Goal: Information Seeking & Learning: Learn about a topic

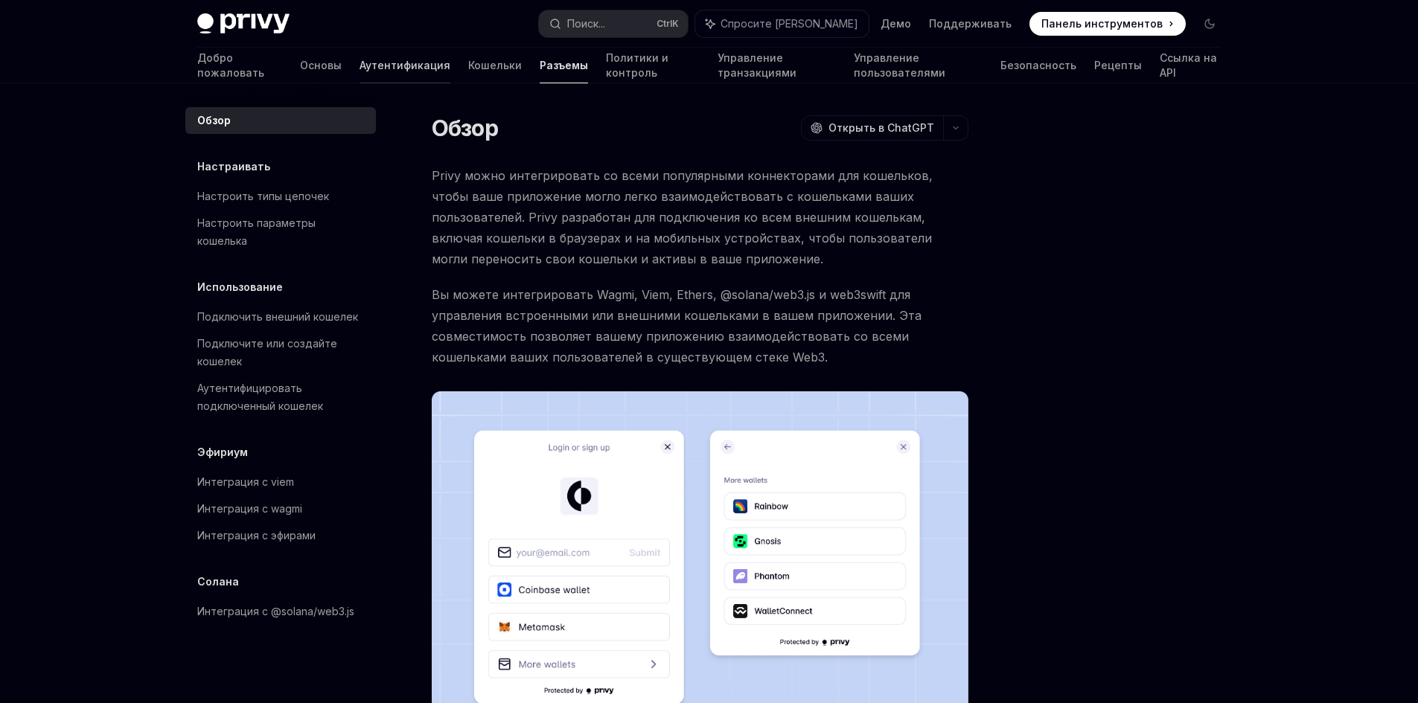
click at [360, 63] on font "Аутентификация" at bounding box center [405, 65] width 91 height 13
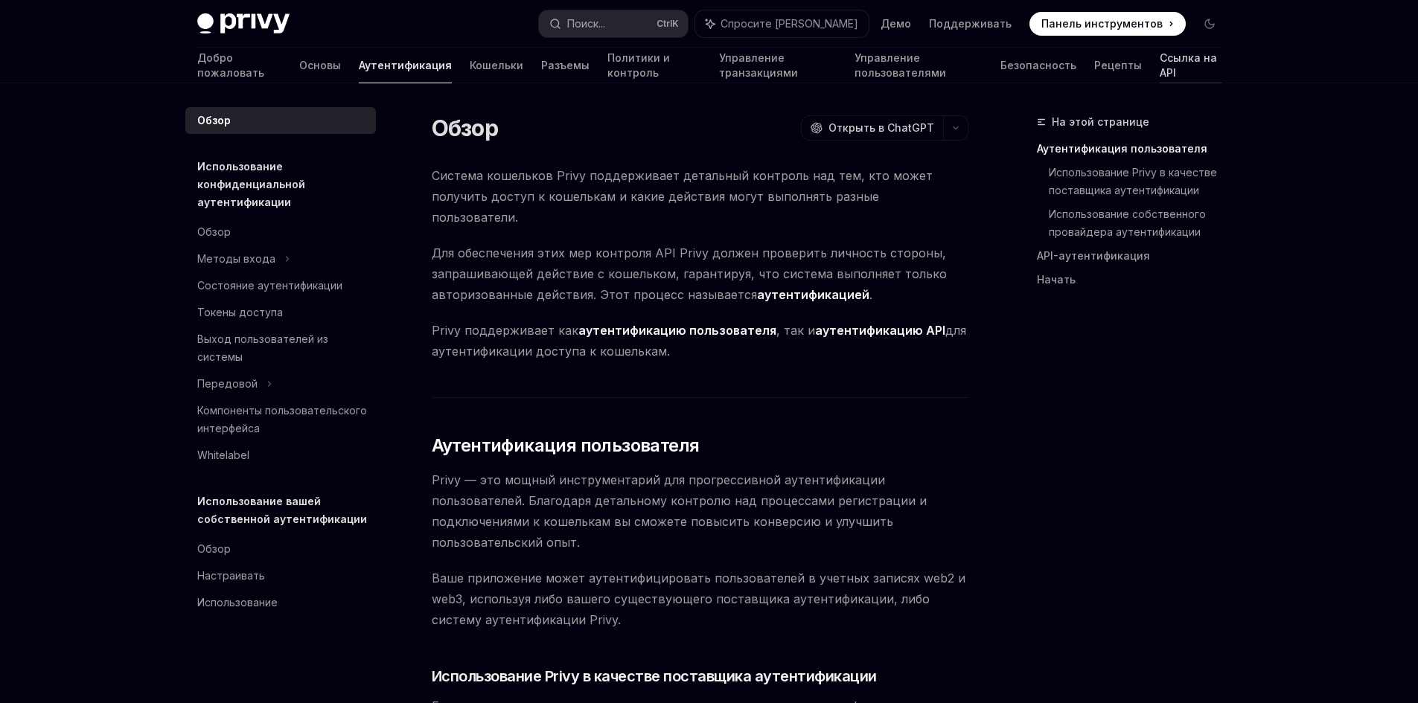
click at [1160, 71] on font "Ссылка на API" at bounding box center [1188, 65] width 57 height 28
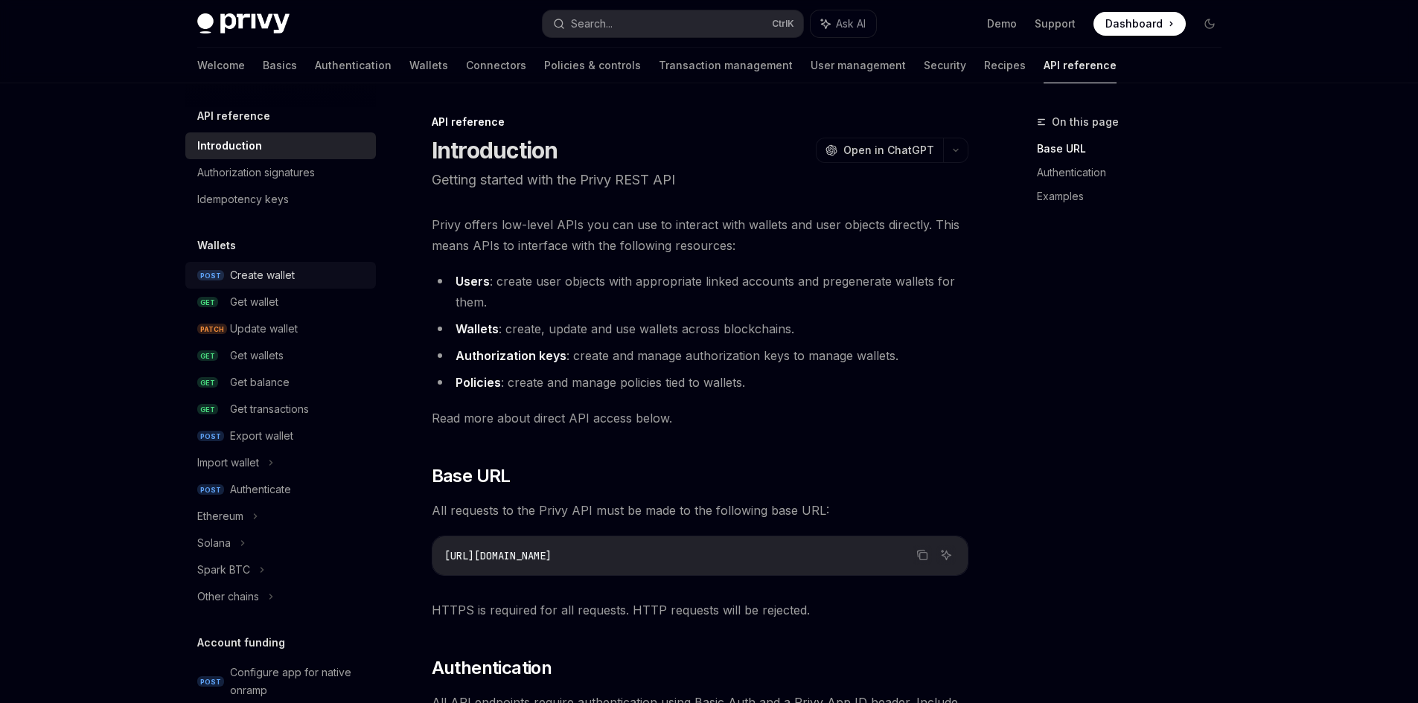
click at [267, 266] on link "POST Create wallet" at bounding box center [280, 275] width 191 height 27
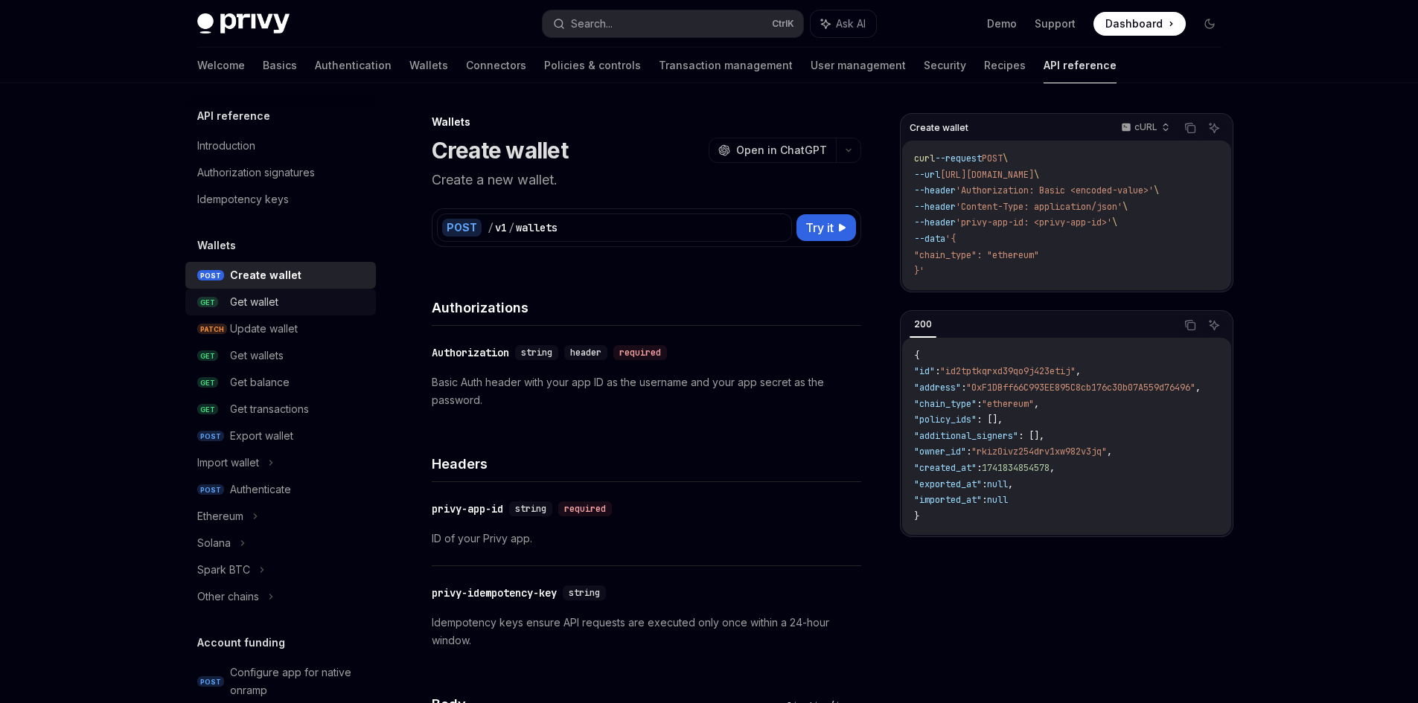
click at [268, 301] on div "Get wallet" at bounding box center [254, 302] width 48 height 18
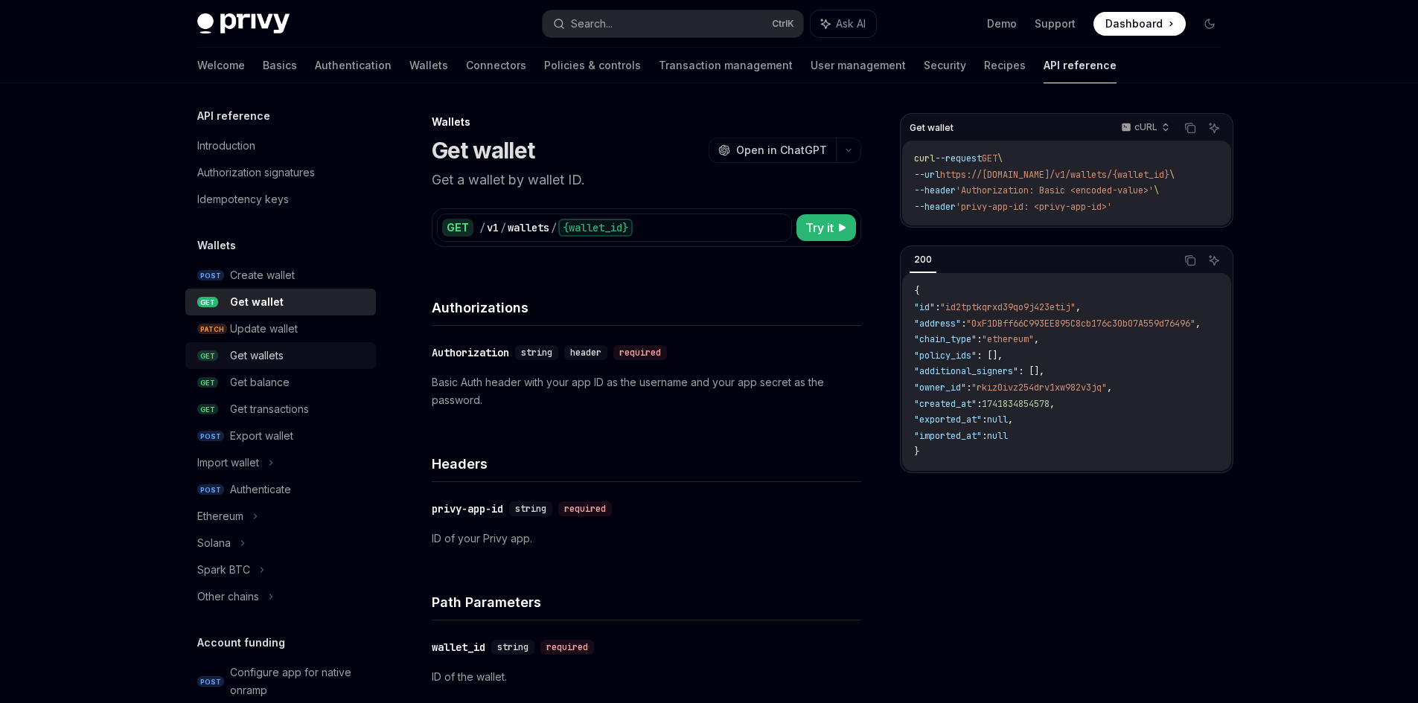
click at [279, 344] on link "GET Get wallets" at bounding box center [280, 355] width 191 height 27
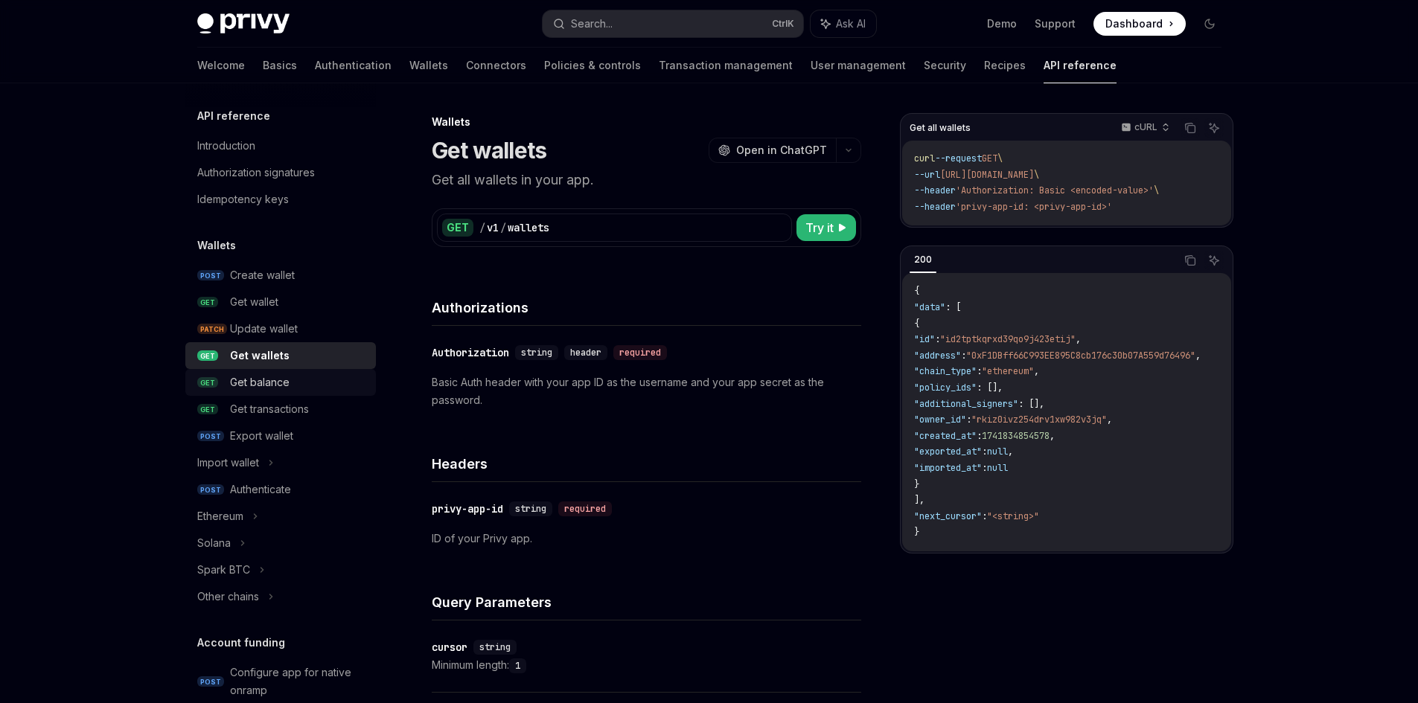
click at [278, 383] on div "Get balance" at bounding box center [260, 383] width 60 height 18
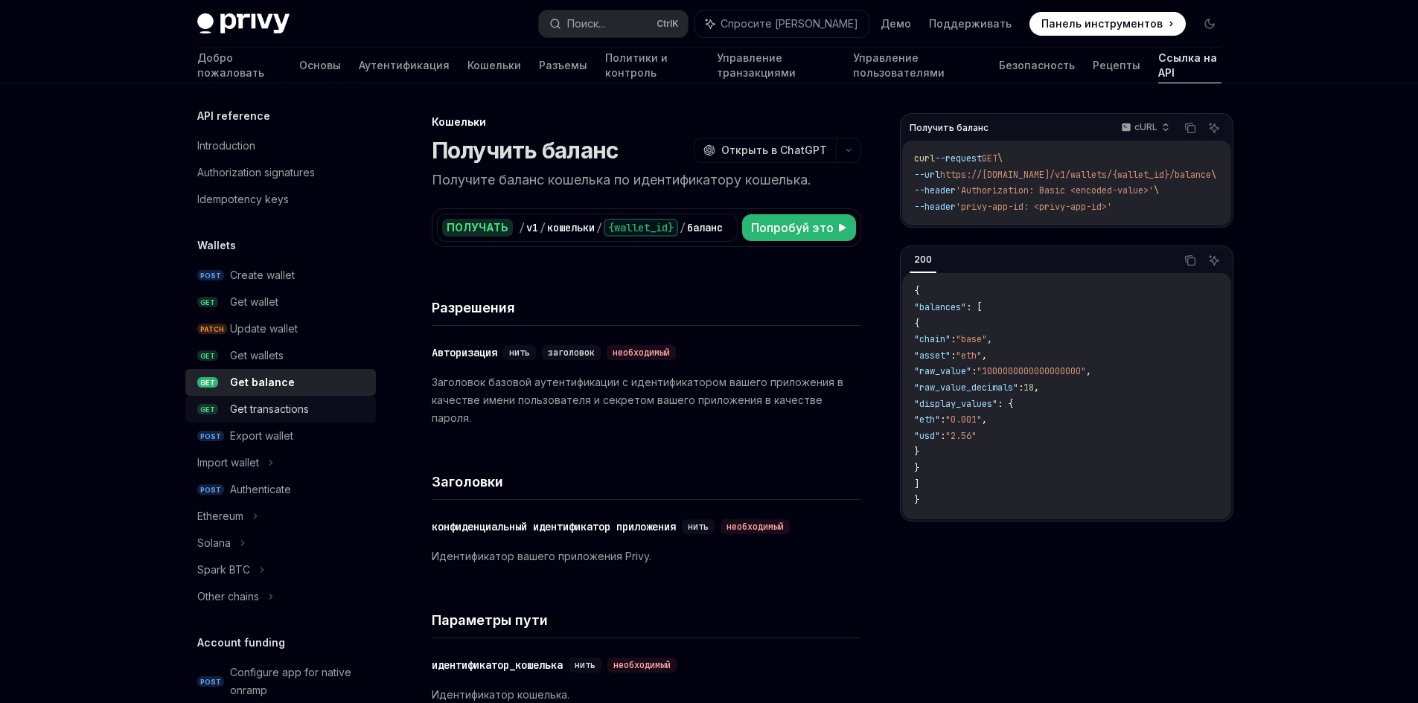
click at [283, 417] on div "Get transactions" at bounding box center [269, 410] width 79 height 18
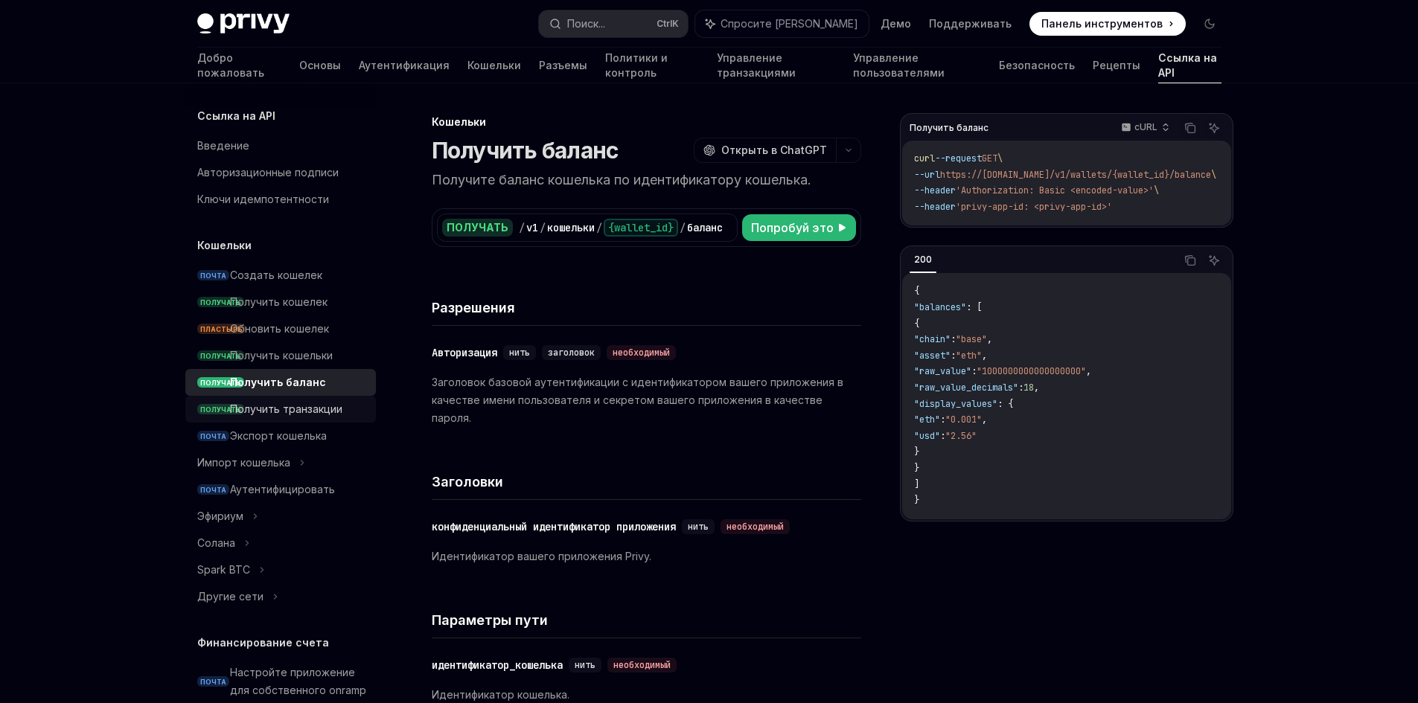
type textarea "*"
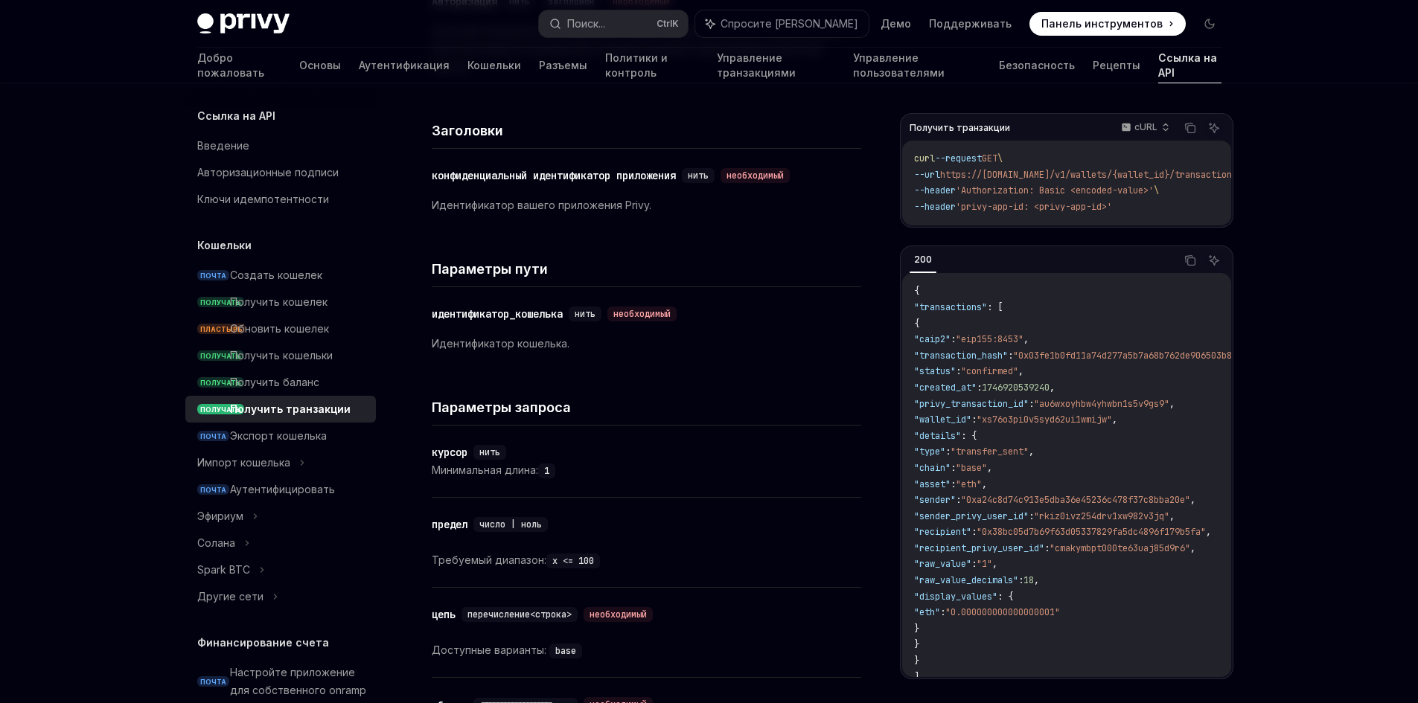
scroll to position [223, 0]
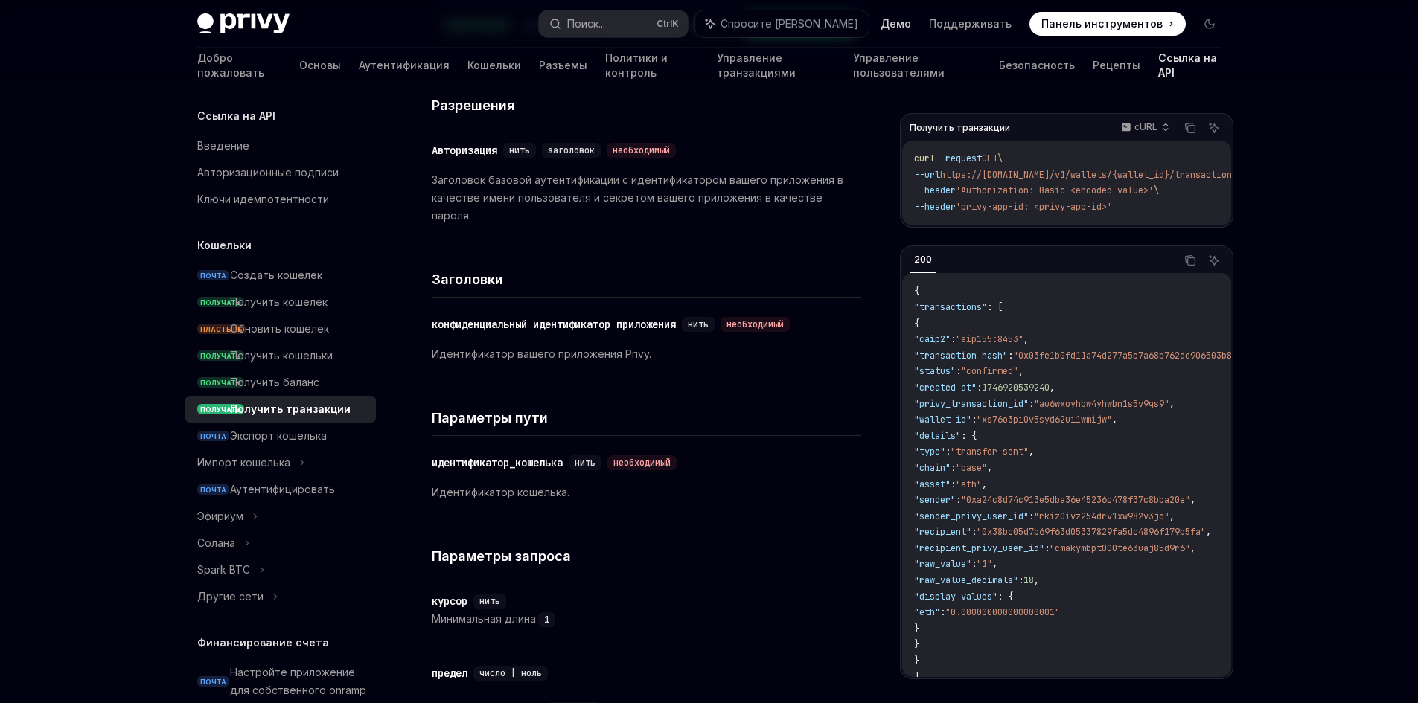
click at [908, 17] on font "Демо" at bounding box center [896, 23] width 31 height 13
